Goal: Check status

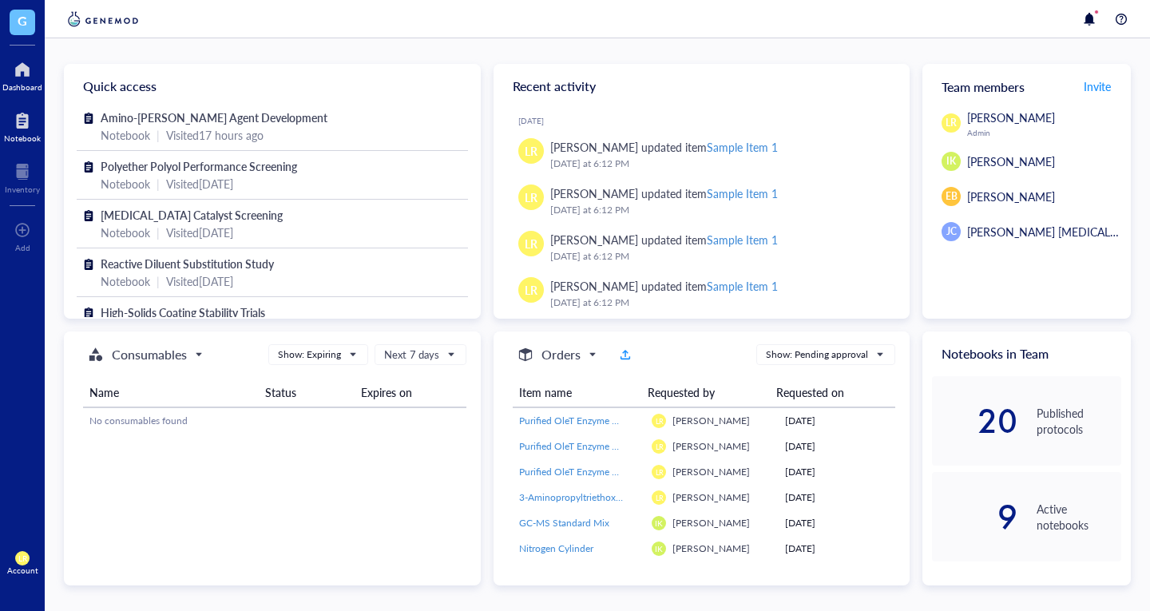
click at [30, 130] on div at bounding box center [22, 121] width 37 height 26
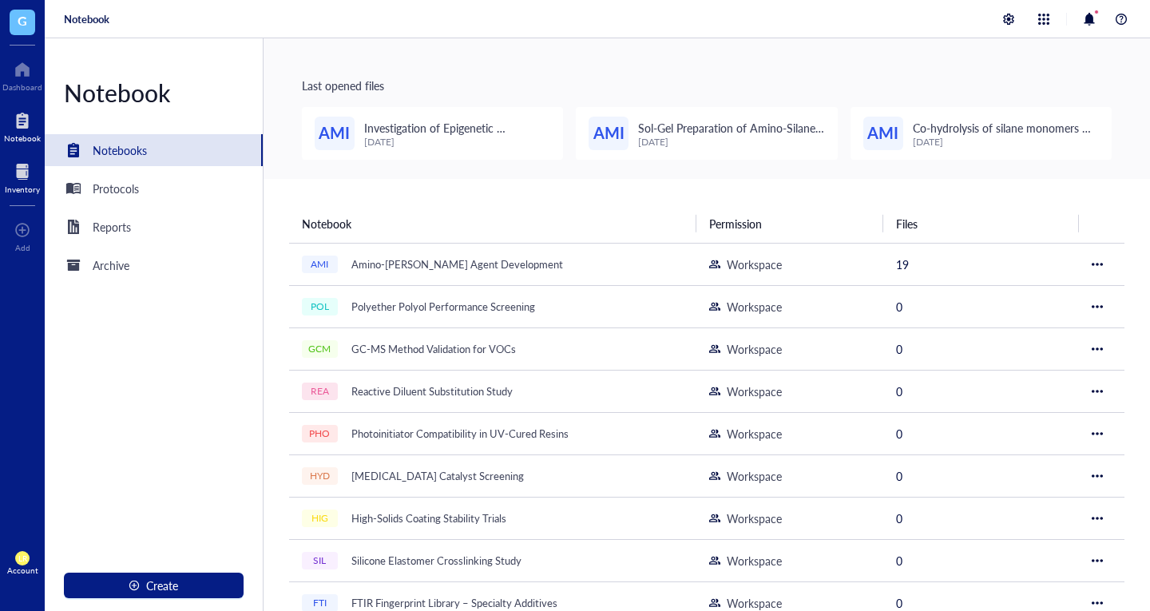
click at [21, 178] on div at bounding box center [22, 172] width 35 height 26
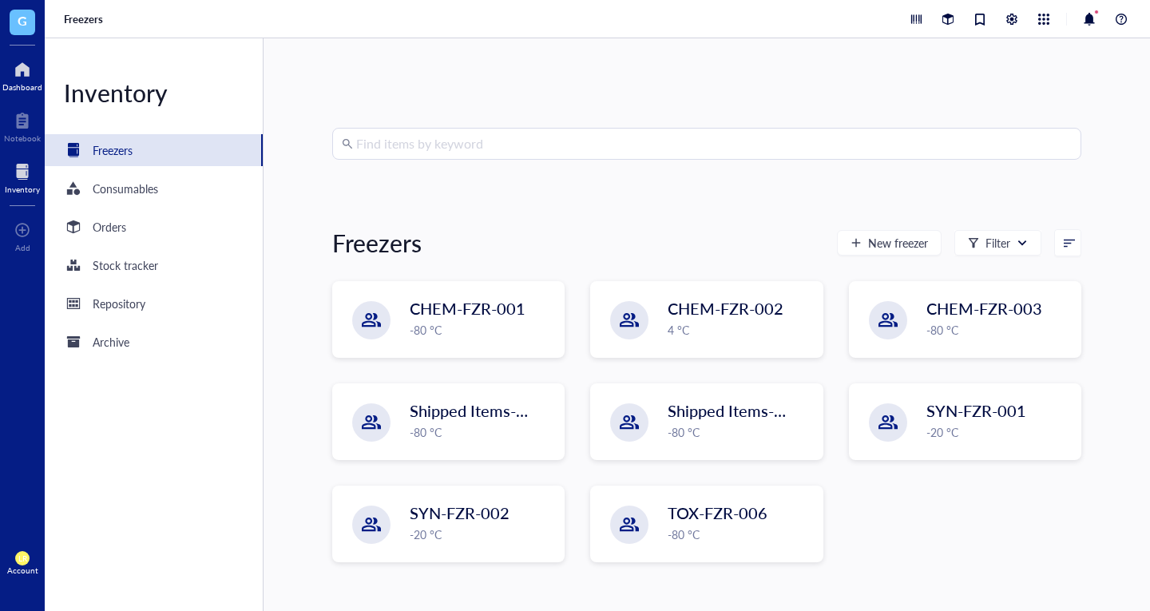
click at [27, 79] on div at bounding box center [22, 70] width 40 height 26
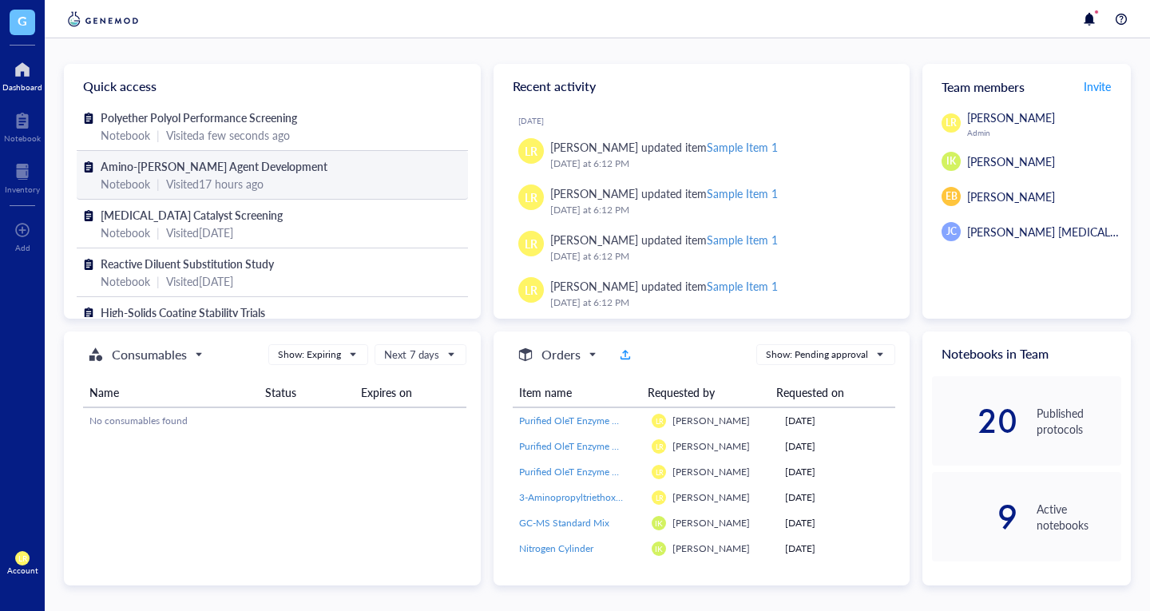
click at [226, 177] on div "Visited 17 hours ago" at bounding box center [214, 184] width 97 height 18
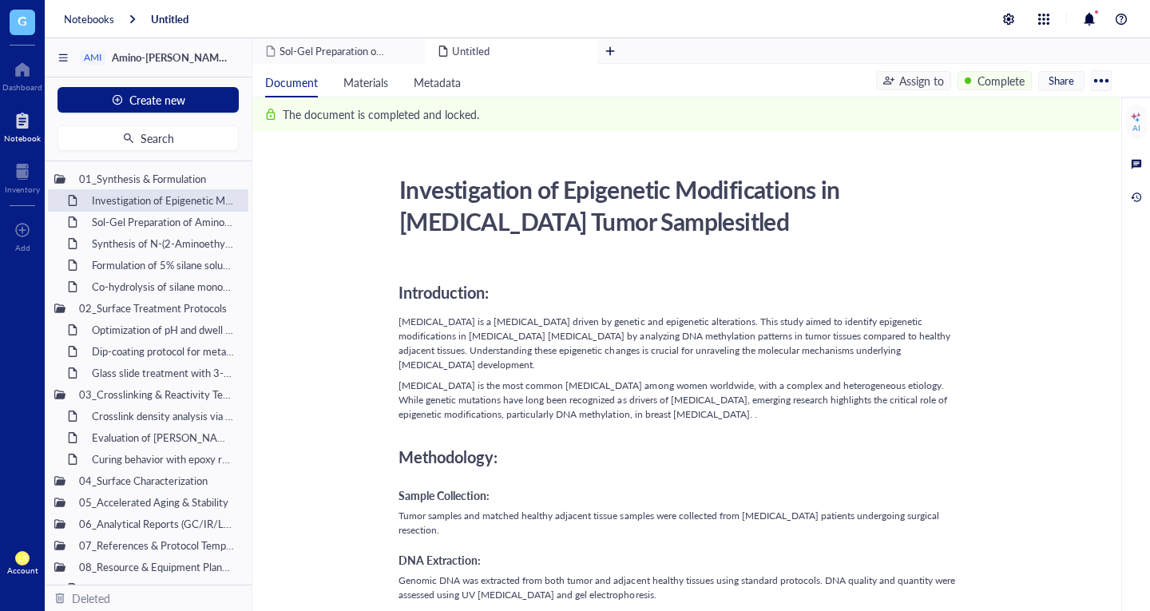
click at [460, 379] on span "[MEDICAL_DATA] is the most common [MEDICAL_DATA] among women worldwide, with a …" at bounding box center [674, 400] width 551 height 42
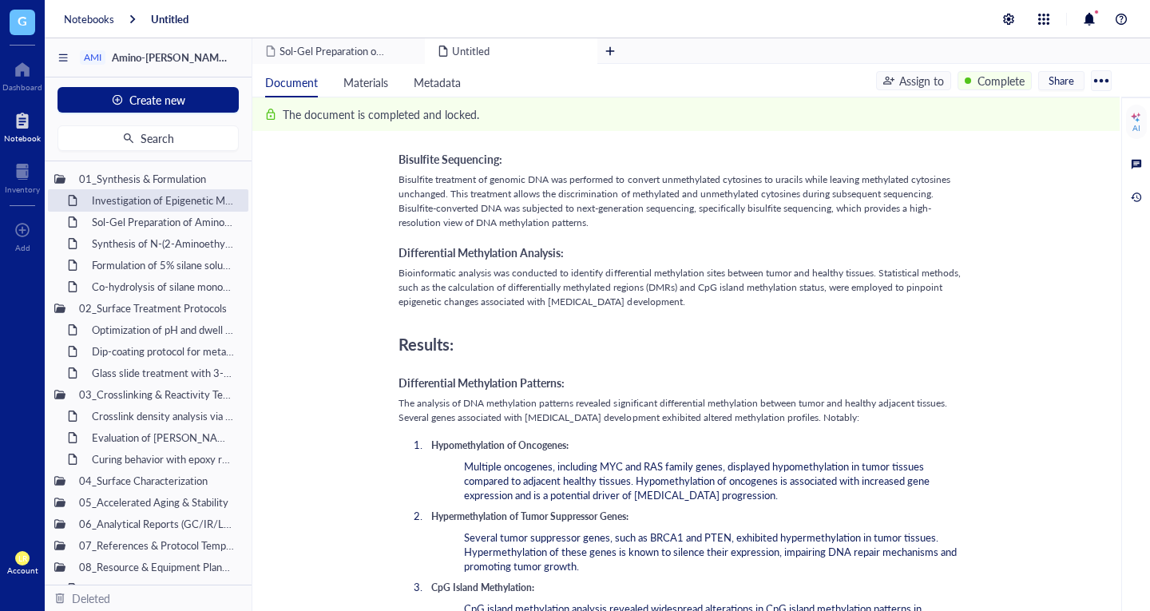
scroll to position [1256, 0]
